Goal: Information Seeking & Learning: Learn about a topic

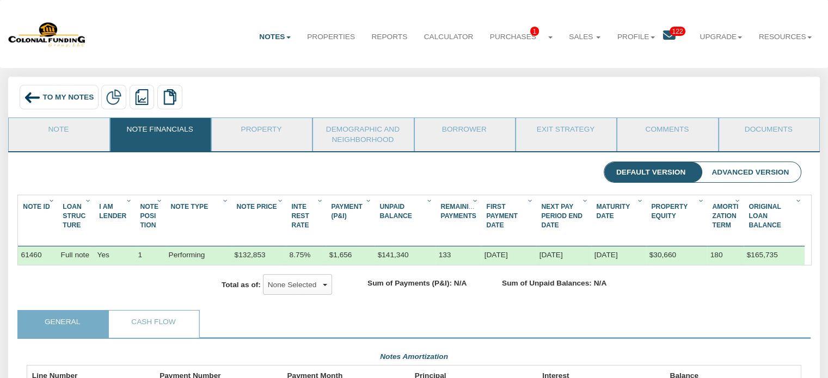
click at [78, 100] on span "To My Notes" at bounding box center [68, 97] width 51 height 8
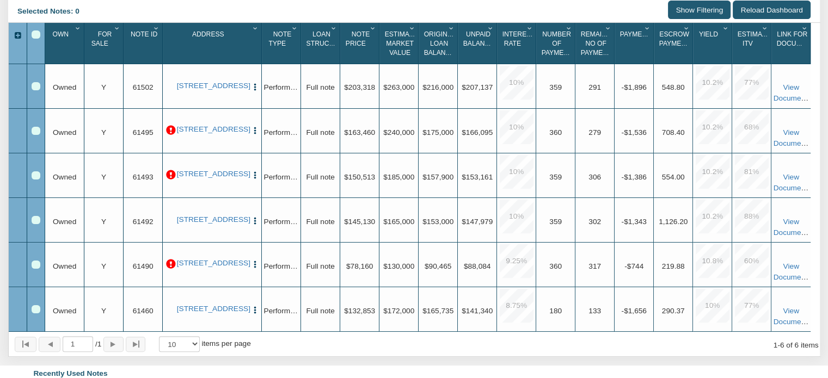
scroll to position [218, 0]
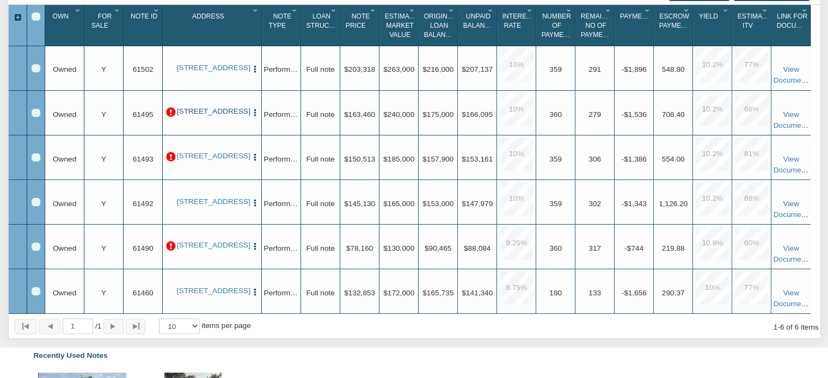
click at [220, 116] on link "[STREET_ADDRESS]" at bounding box center [212, 111] width 71 height 9
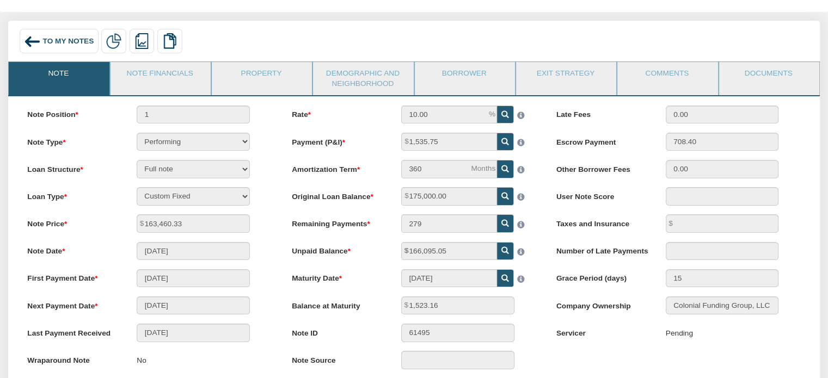
scroll to position [54, 0]
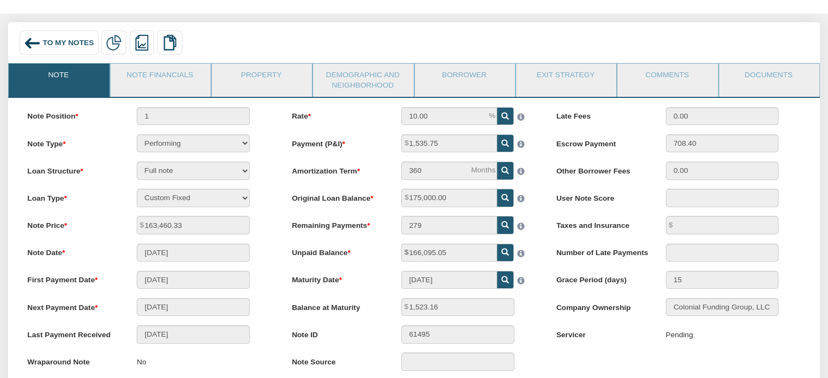
drag, startPoint x: 182, startPoint y: 73, endPoint x: 333, endPoint y: 175, distance: 182.7
click at [182, 73] on link "Note Financials" at bounding box center [160, 77] width 99 height 27
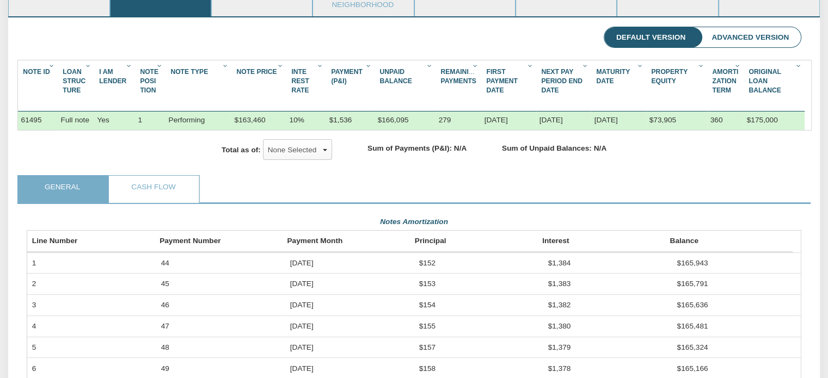
scroll to position [0, 0]
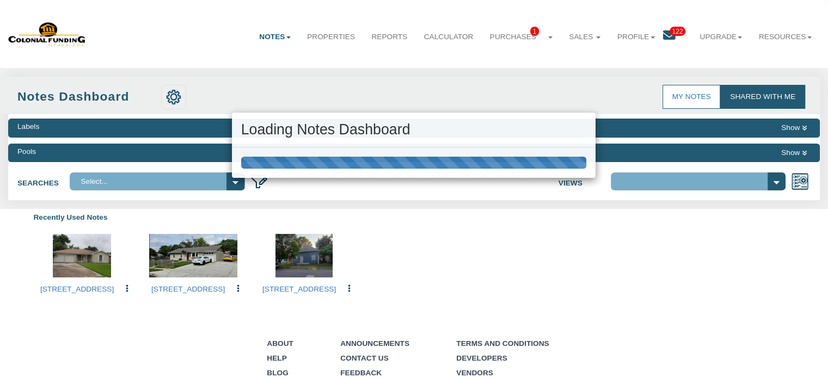
select select "316"
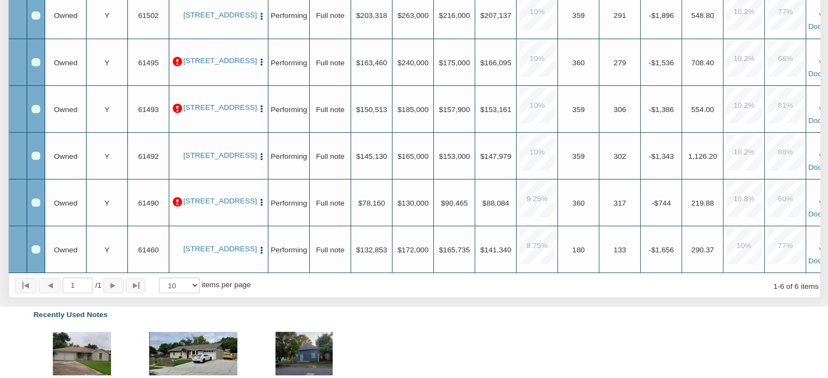
scroll to position [272, 0]
click at [236, 204] on link "[STREET_ADDRESS]" at bounding box center [218, 201] width 71 height 9
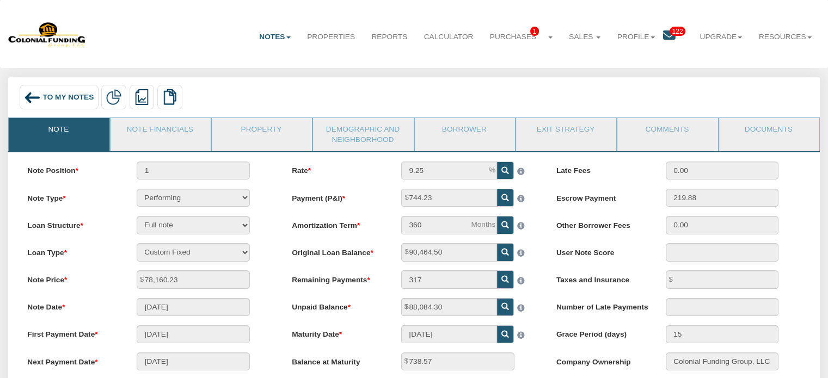
scroll to position [54, 0]
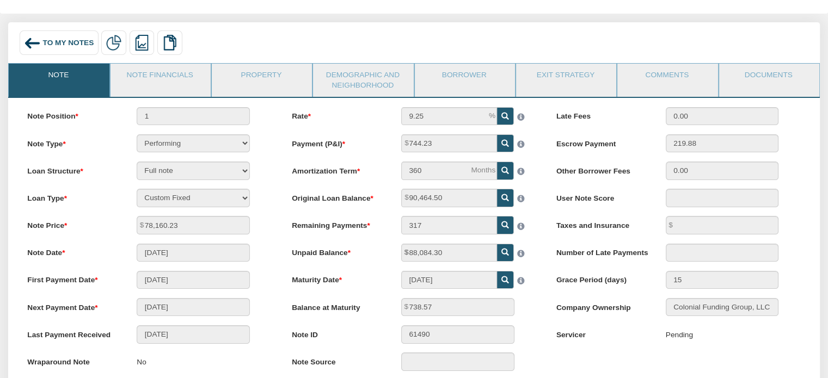
drag, startPoint x: 188, startPoint y: 79, endPoint x: 296, endPoint y: 168, distance: 139.7
click at [188, 79] on link "Note Financials" at bounding box center [160, 77] width 99 height 27
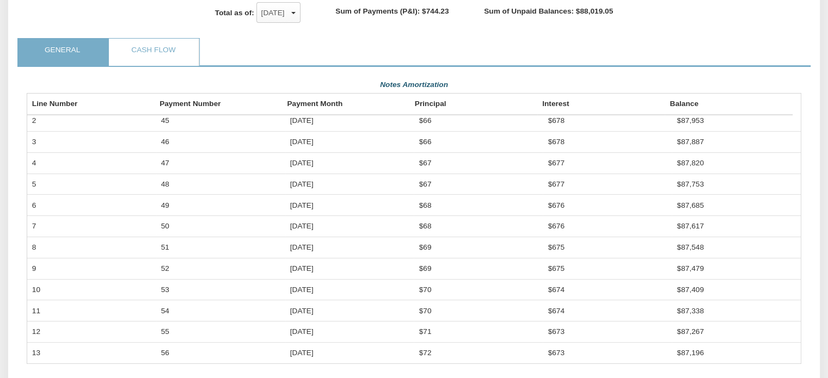
scroll to position [0, 0]
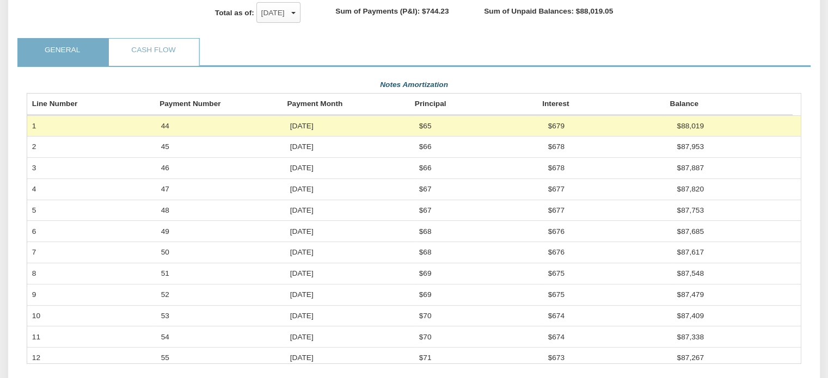
click at [172, 65] on link "Cash Flow" at bounding box center [153, 52] width 89 height 27
